Goal: Contribute content: Add original content to the website for others to see

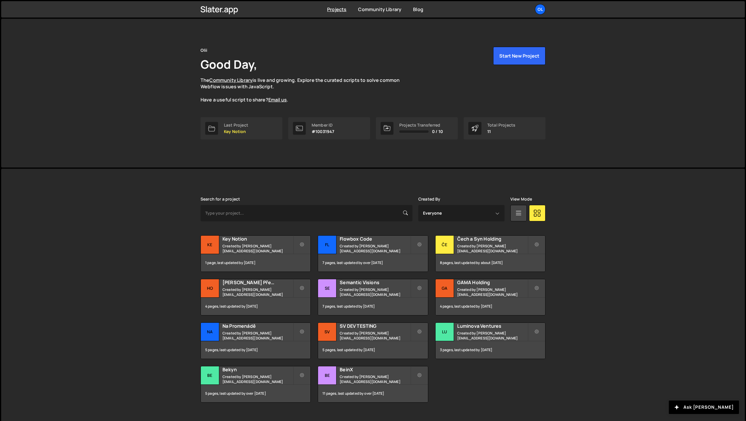
scroll to position [11, 0]
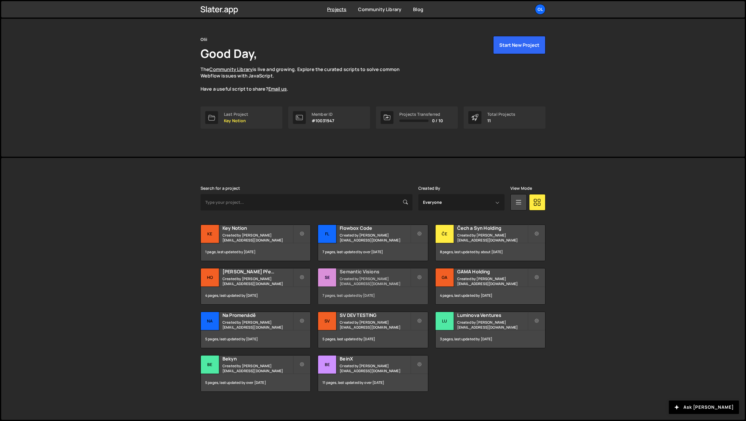
click at [367, 289] on div "7 pages, last updated by [DATE]" at bounding box center [373, 296] width 110 height 18
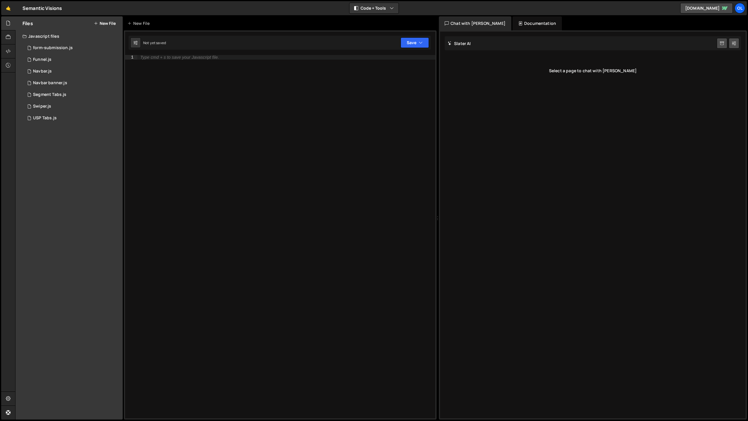
click at [103, 24] on button "New File" at bounding box center [105, 23] width 22 height 5
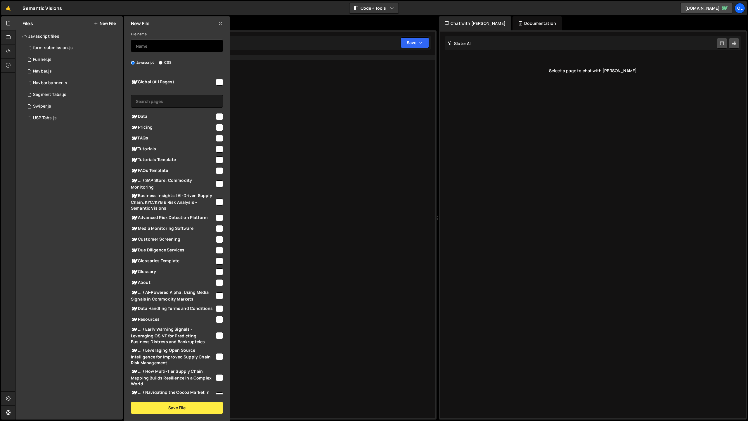
click at [158, 48] on input "text" at bounding box center [177, 45] width 92 height 13
type input "Stacking card"
click at [216, 115] on input "checkbox" at bounding box center [219, 116] width 7 height 7
checkbox input "true"
click at [188, 410] on button "Save File" at bounding box center [177, 407] width 92 height 12
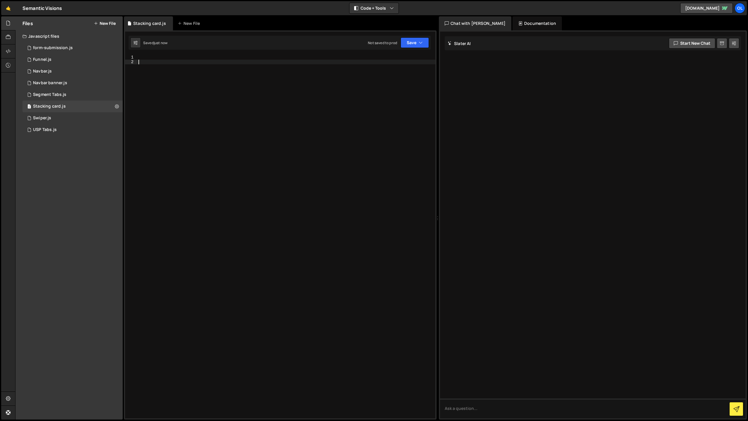
click at [182, 60] on div at bounding box center [286, 241] width 298 height 373
paste textarea "})"
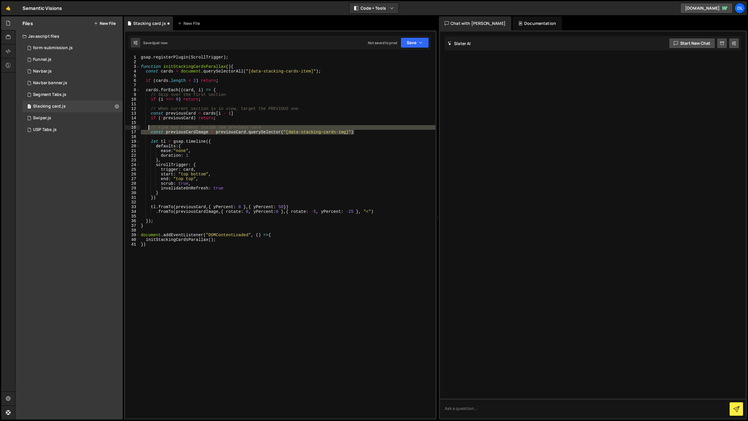
drag, startPoint x: 363, startPoint y: 133, endPoint x: 148, endPoint y: 129, distance: 214.8
click at [148, 129] on div "gsap . registerPlugin ( ScrollTrigger ) ; function initStackingCardsParallax ( …" at bounding box center [288, 241] width 296 height 373
type textarea "// Find any element inside the previous card const previousCardImage = previous…"
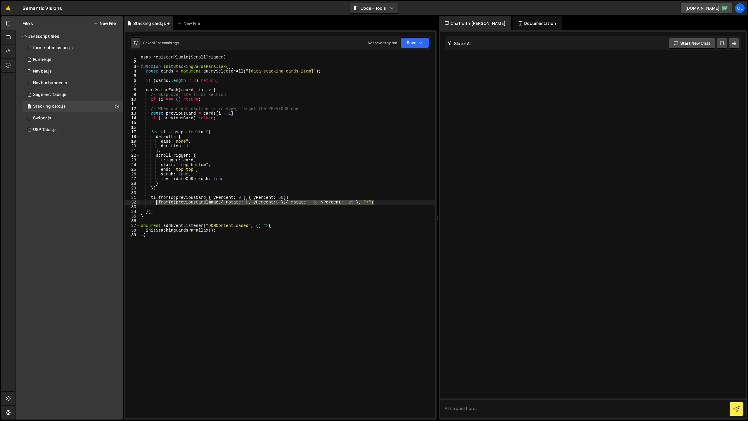
drag, startPoint x: 376, startPoint y: 201, endPoint x: 157, endPoint y: 200, distance: 219.2
click at [157, 200] on div "gsap . registerPlugin ( ScrollTrigger ) ; function initStackingCardsParallax ( …" at bounding box center [288, 241] width 296 height 373
type textarea ".fromTo(previousCardImage,{ rotate: 0, yPercent:0 },{ rotate: -5, yPercent: -25…"
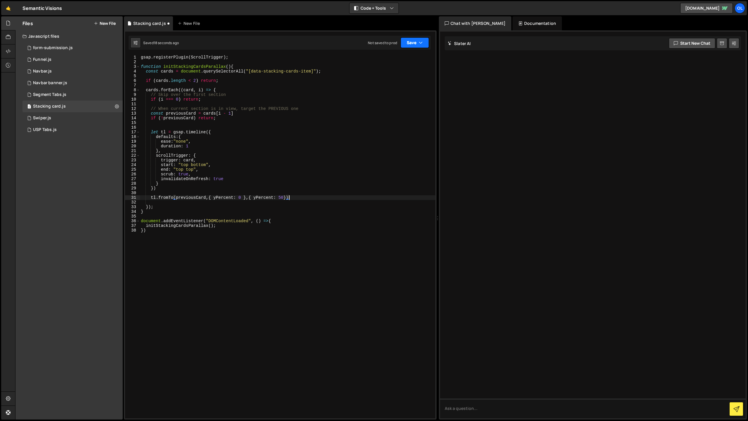
click at [412, 44] on button "Save" at bounding box center [415, 42] width 28 height 11
click at [406, 55] on div "Save to Staging S" at bounding box center [395, 57] width 61 height 6
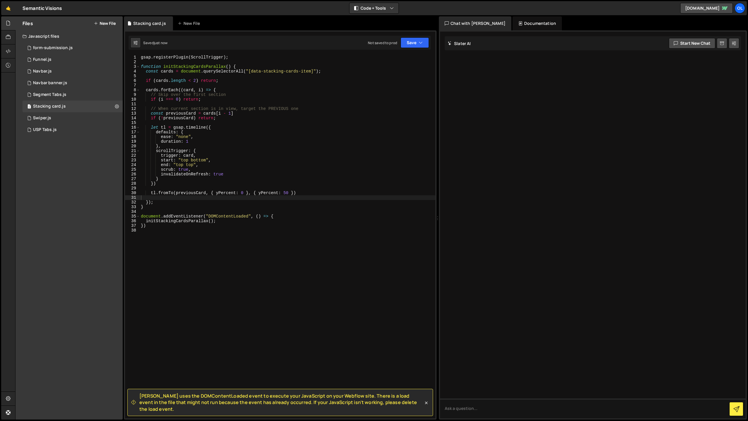
click at [207, 207] on div "gsap . registerPlugin ( ScrollTrigger ) ; function initStackingCardsParallax ( …" at bounding box center [288, 241] width 296 height 373
click at [198, 128] on div "gsap . registerPlugin ( ScrollTrigger ) ; function initStackingCardsParallax ( …" at bounding box center [288, 241] width 296 height 373
type textarea "})"
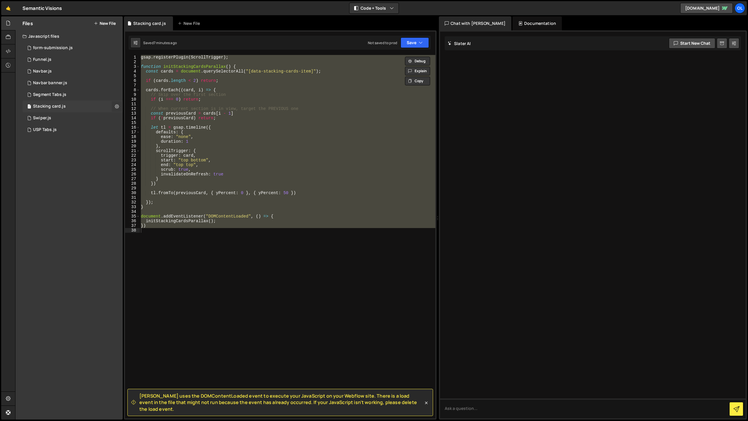
click at [118, 105] on icon at bounding box center [117, 106] width 4 height 6
click at [144, 143] on button "Delete File" at bounding box center [152, 142] width 57 height 12
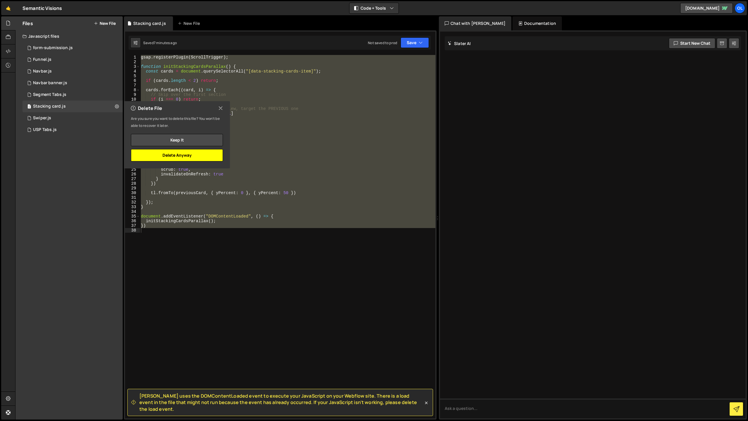
click at [170, 155] on button "Delete Anyway" at bounding box center [177, 155] width 92 height 12
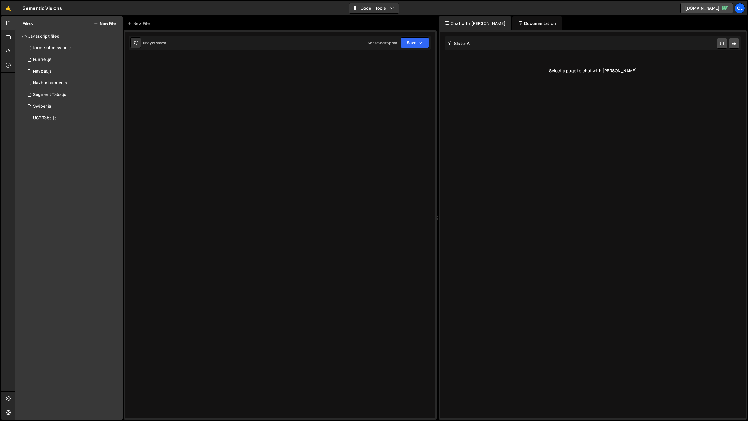
click at [179, 154] on div "Type cmd + s to save your Javascript file. XXXXXXXXXXXXXXXXXXXXXXXXXXXXXXXXXXXX…" at bounding box center [280, 224] width 313 height 389
click at [109, 23] on button "New File" at bounding box center [105, 23] width 22 height 5
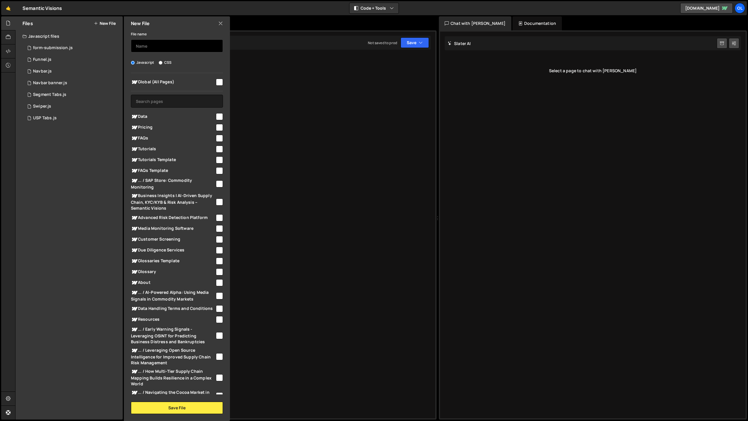
click at [161, 50] on input "text" at bounding box center [177, 45] width 92 height 13
type input "Stacking card"
click at [219, 117] on input "checkbox" at bounding box center [219, 116] width 7 height 7
checkbox input "true"
click at [173, 404] on button "Save File" at bounding box center [177, 407] width 92 height 12
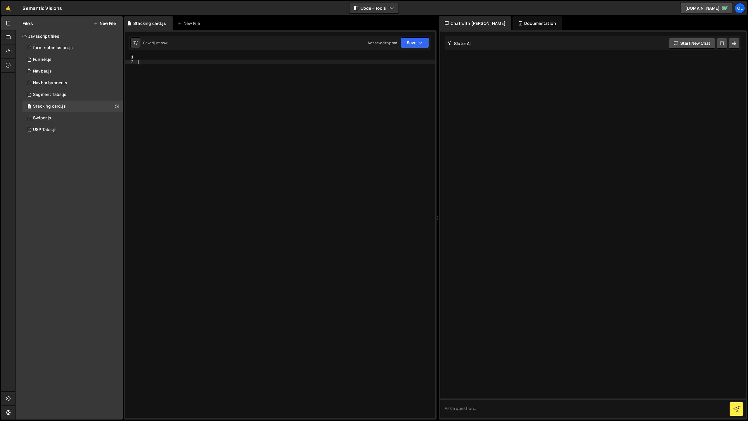
click at [252, 113] on div at bounding box center [286, 241] width 298 height 373
paste textarea "</script>"
type textarea "</script>"
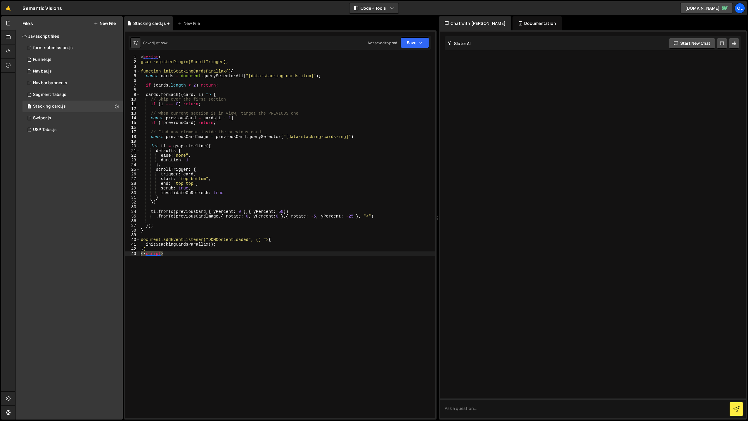
drag, startPoint x: 182, startPoint y: 256, endPoint x: 126, endPoint y: 253, distance: 55.9
click at [126, 253] on div "</script> 1 2 3 4 5 6 7 8 9 10 11 12 13 14 15 16 17 18 19 20 21 22 23 24 25 26 …" at bounding box center [280, 236] width 310 height 363
drag, startPoint x: 169, startPoint y: 58, endPoint x: 109, endPoint y: 58, distance: 60.2
click at [109, 58] on div "Files New File Javascript files 1 form-submission.js 0 1 Funnel.js 0 1 Navbar.j…" at bounding box center [381, 217] width 733 height 403
type textarea "<script>"
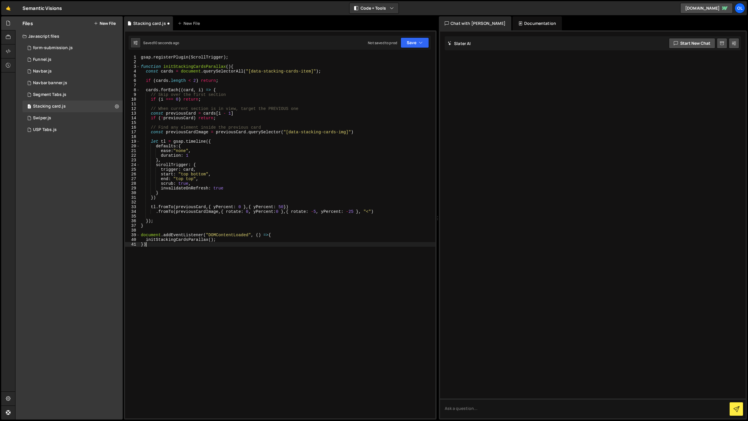
click at [148, 244] on div "gsap . registerPlugin ( ScrollTrigger ) ; function initStackingCardsParallax ( …" at bounding box center [288, 241] width 296 height 373
type textarea "initStackingCardsParallax(); })"
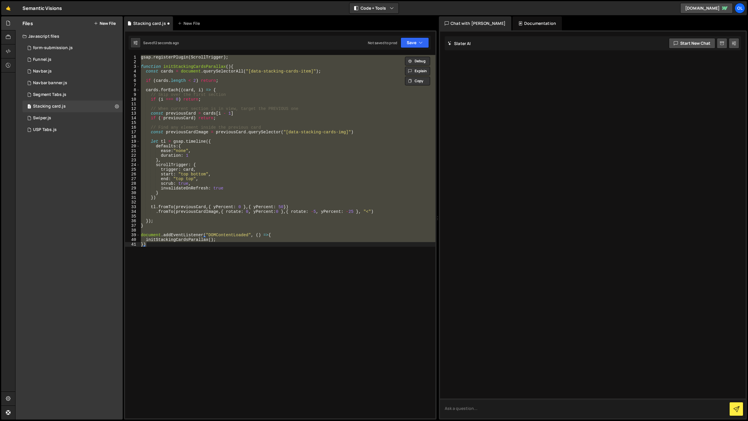
click at [516, 414] on textarea at bounding box center [593, 408] width 306 height 20
paste textarea "gsap.registerPlugin(ScrollTrigger); function initStackingCardsParallax(){ const…"
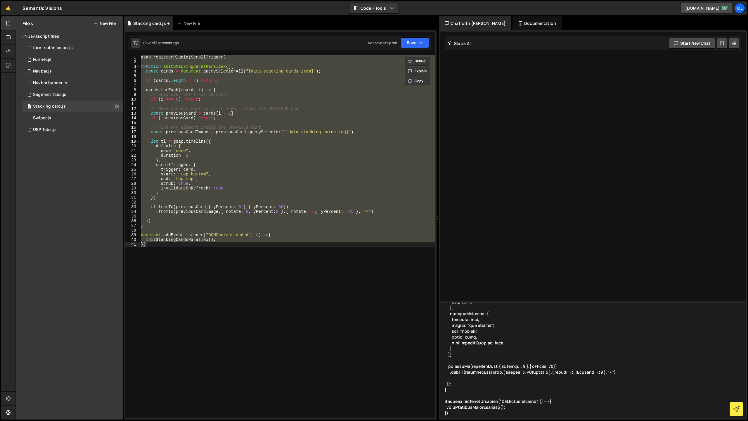
scroll to position [141, 0]
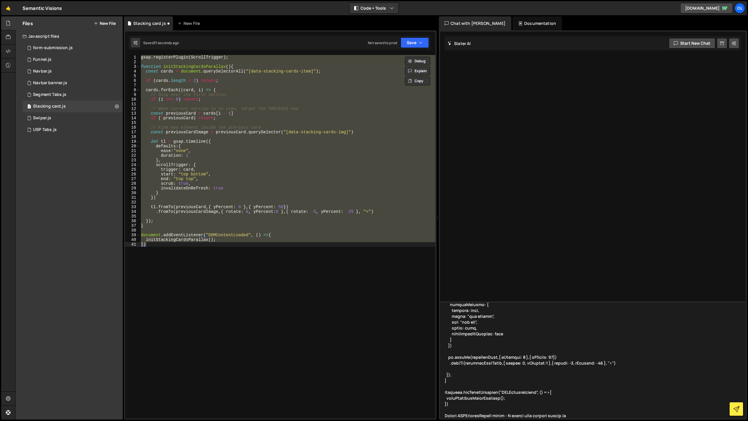
type textarea "gsap.registerPlugin(ScrollTrigger); function initStackingCardsParallax(){ const…"
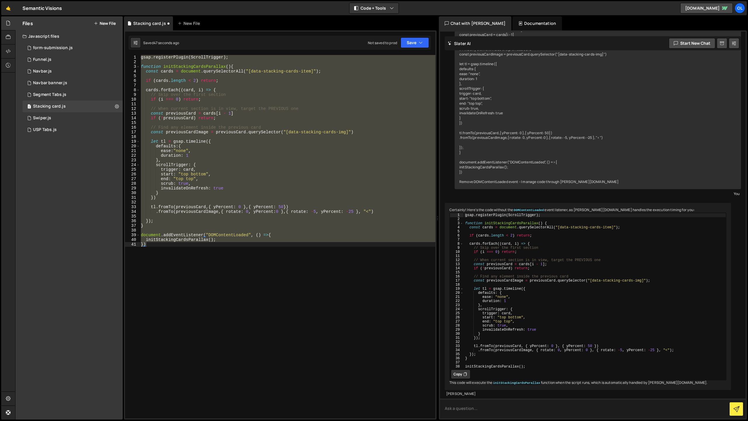
scroll to position [105, 0]
click at [452, 369] on button "Copy" at bounding box center [461, 373] width 20 height 9
click at [293, 275] on div "gsap . registerPlugin ( ScrollTrigger ) ; function initStackingCardsParallax ( …" at bounding box center [288, 236] width 296 height 363
paste textarea "initStackingCardsParallax();"
type textarea "initStackingCardsParallax();"
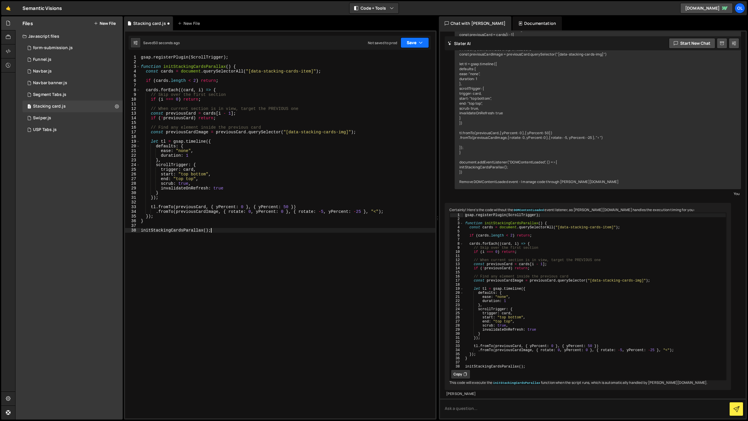
click at [417, 47] on button "Save" at bounding box center [415, 42] width 28 height 11
click at [404, 60] on div "Saved 52 seconds ago" at bounding box center [395, 63] width 61 height 7
